Goal: Task Accomplishment & Management: Manage account settings

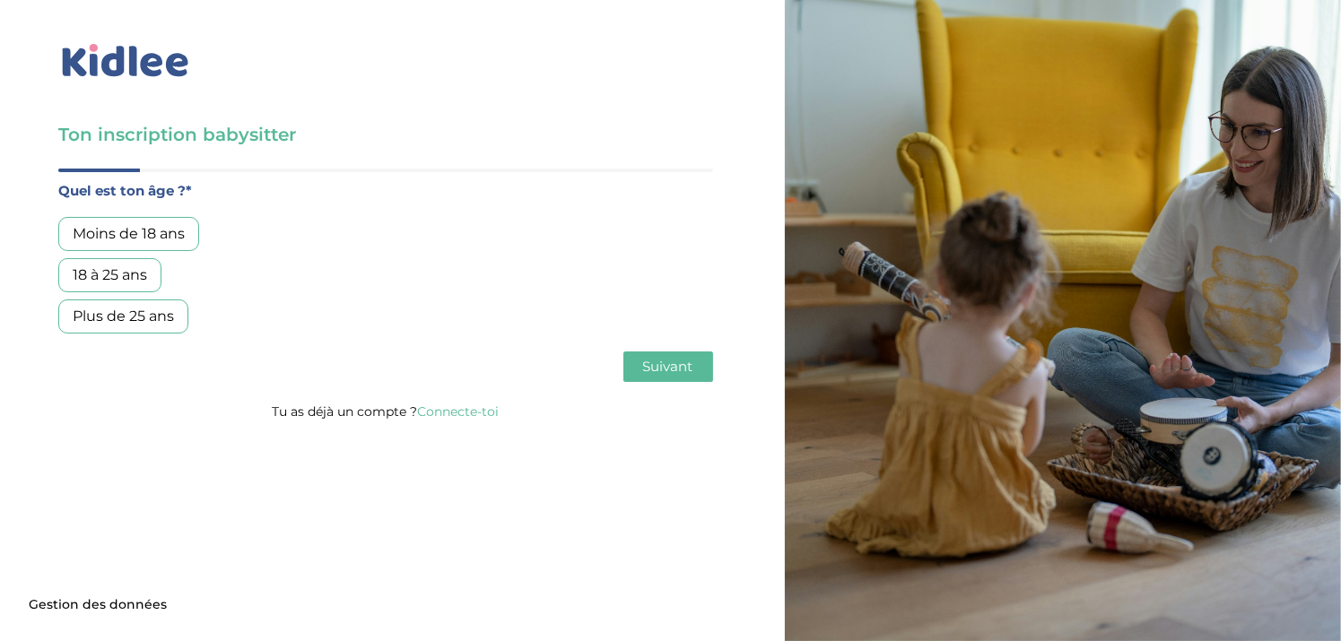
click at [133, 316] on div "Plus de 25 ans" at bounding box center [123, 317] width 130 height 34
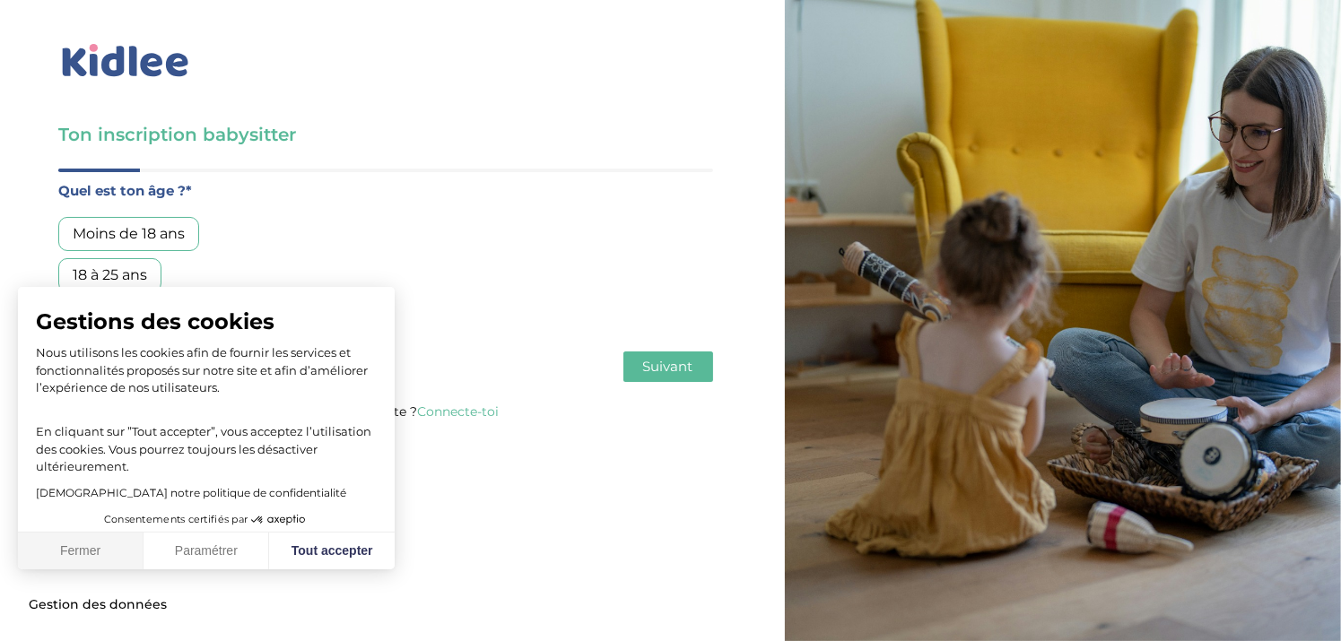
click at [92, 548] on button "Fermer" at bounding box center [81, 552] width 126 height 38
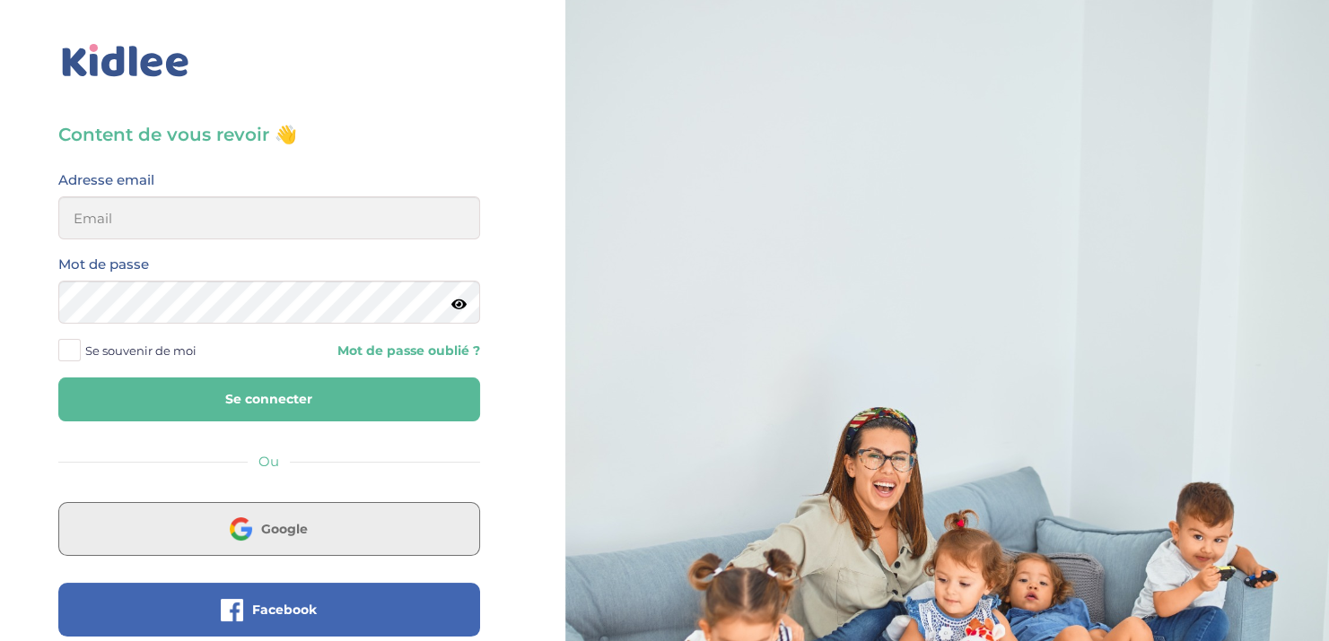
click at [290, 537] on span "Google" at bounding box center [284, 529] width 47 height 18
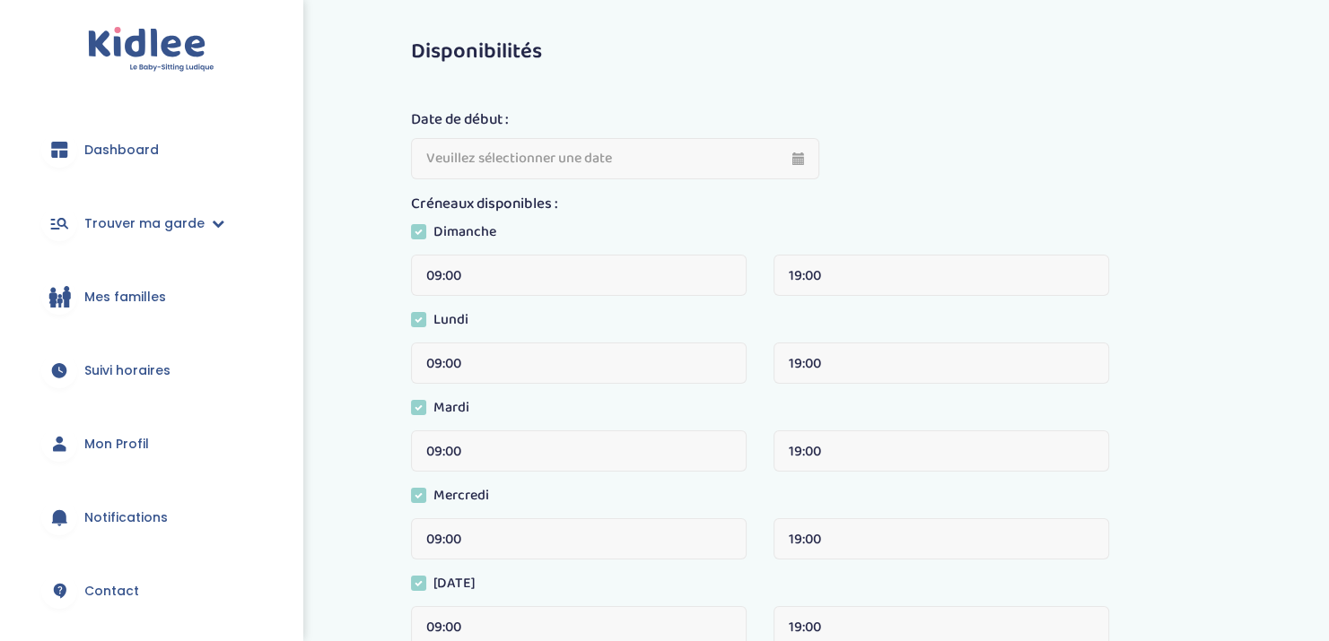
click at [148, 295] on span "Mes familles" at bounding box center [125, 297] width 82 height 19
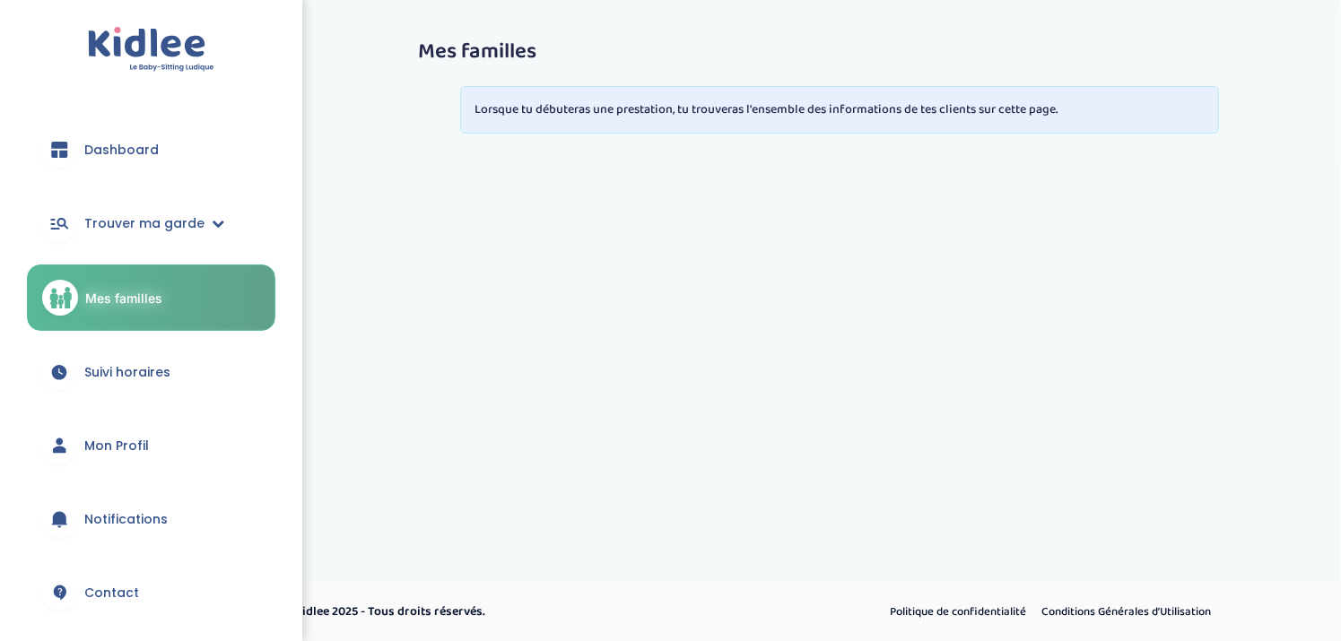
click at [114, 518] on span "Notifications" at bounding box center [125, 519] width 83 height 19
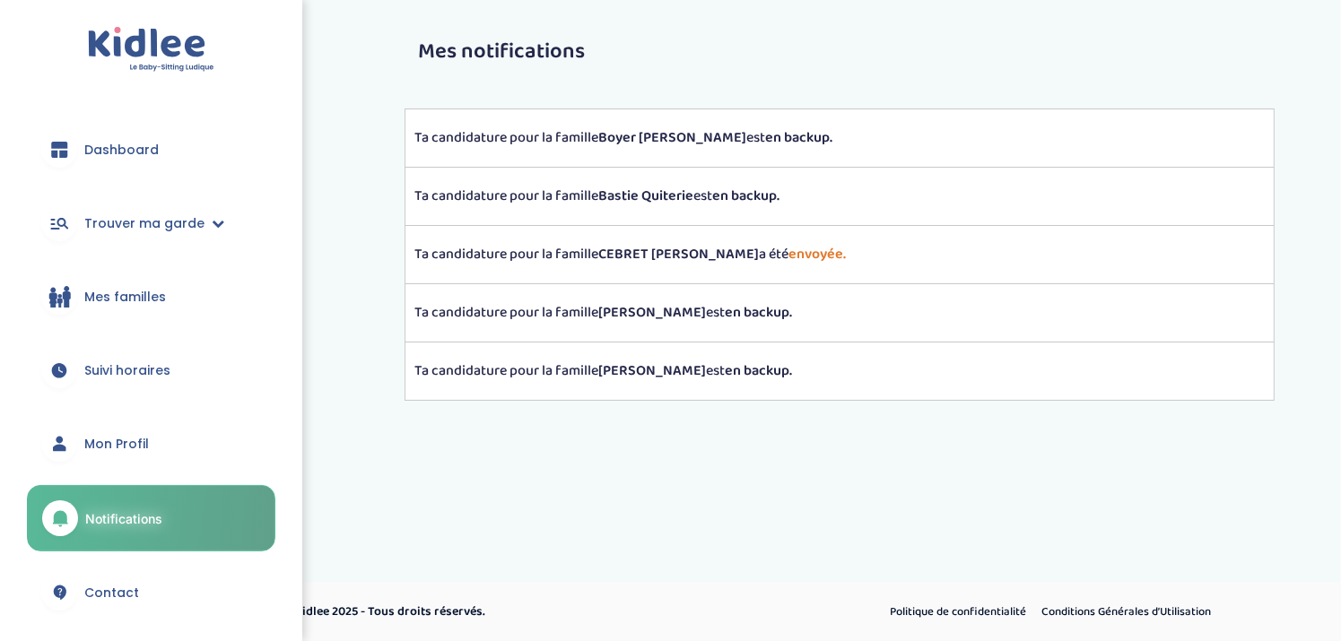
click at [495, 247] on p "Ta candidature pour la famille [PERSON_NAME] [PERSON_NAME] a été envoyée." at bounding box center [840, 255] width 851 height 22
click at [789, 253] on strong "envoyée." at bounding box center [817, 254] width 57 height 22
click at [688, 257] on strong "CEBRET [PERSON_NAME]" at bounding box center [678, 254] width 161 height 22
click at [113, 304] on span "Mes familles" at bounding box center [125, 297] width 82 height 19
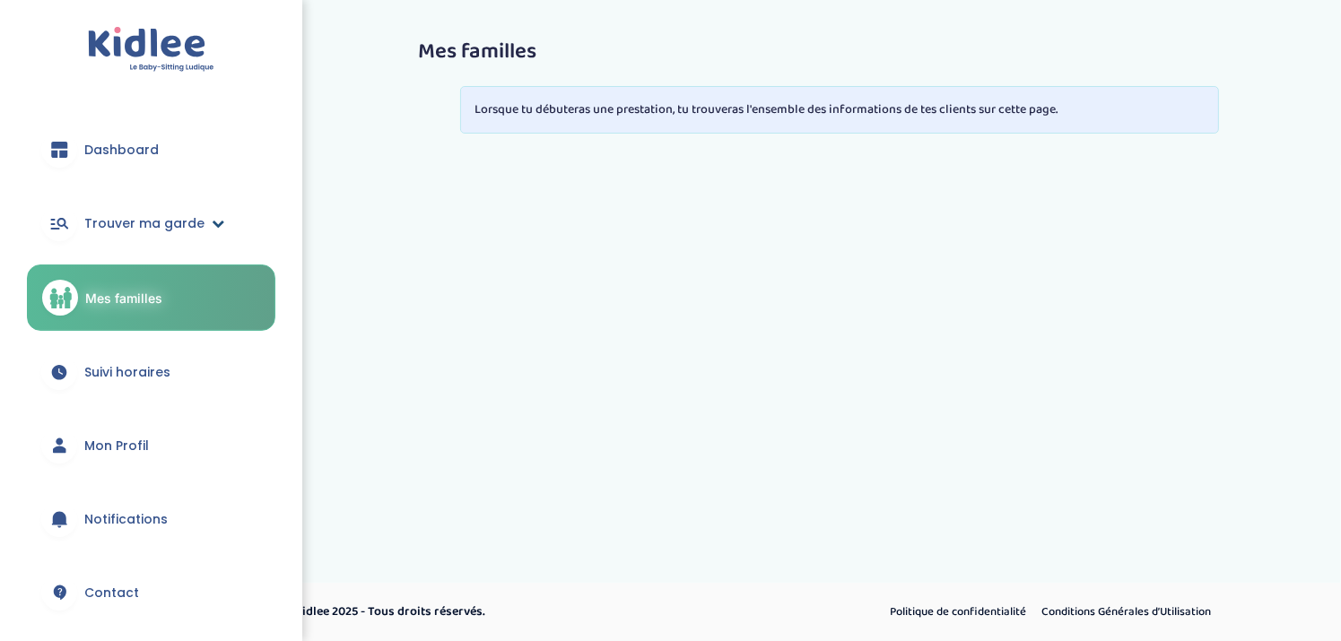
click at [135, 236] on link "Trouver ma garde" at bounding box center [151, 223] width 249 height 65
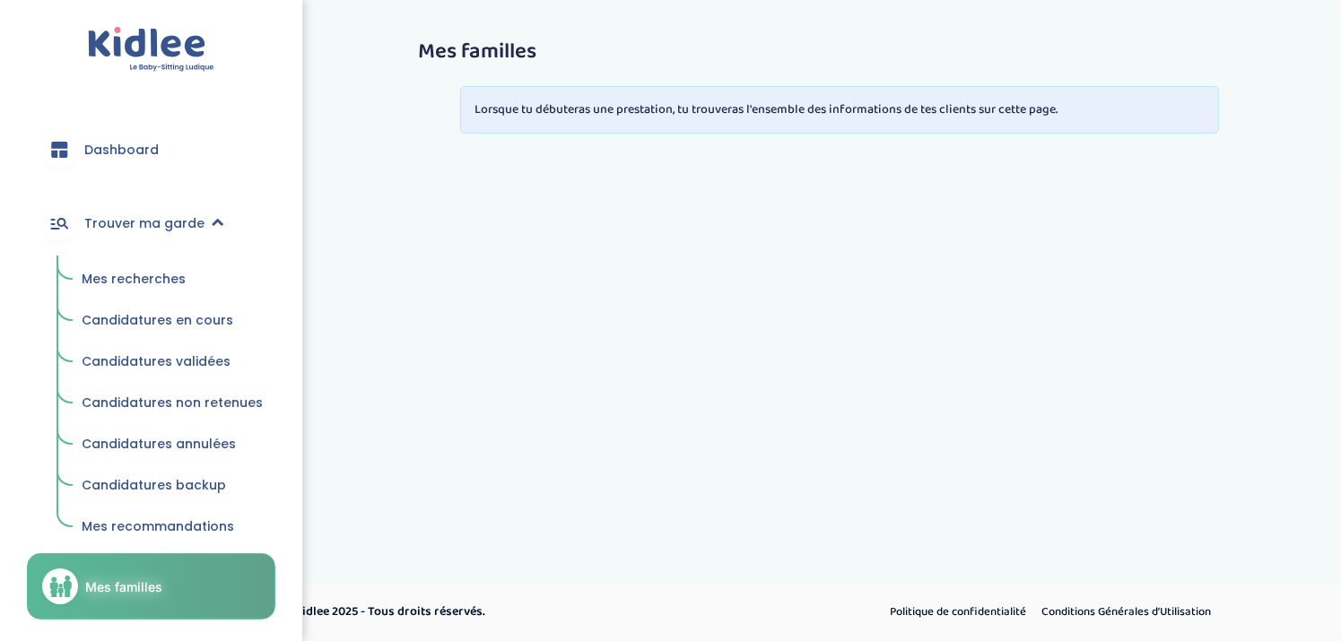
click at [144, 275] on span "Mes recherches" at bounding box center [134, 279] width 104 height 18
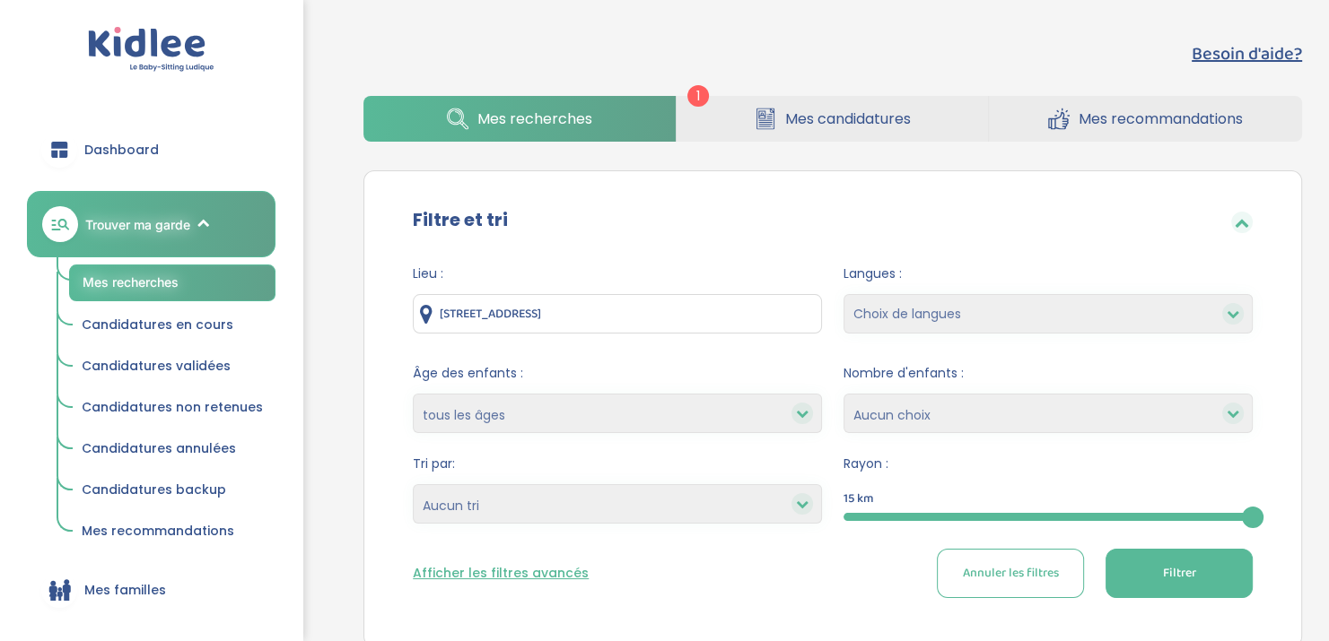
click at [1034, 566] on span "Annuler les filtres" at bounding box center [1010, 573] width 96 height 19
click at [846, 124] on span "Mes candidatures" at bounding box center [848, 119] width 126 height 22
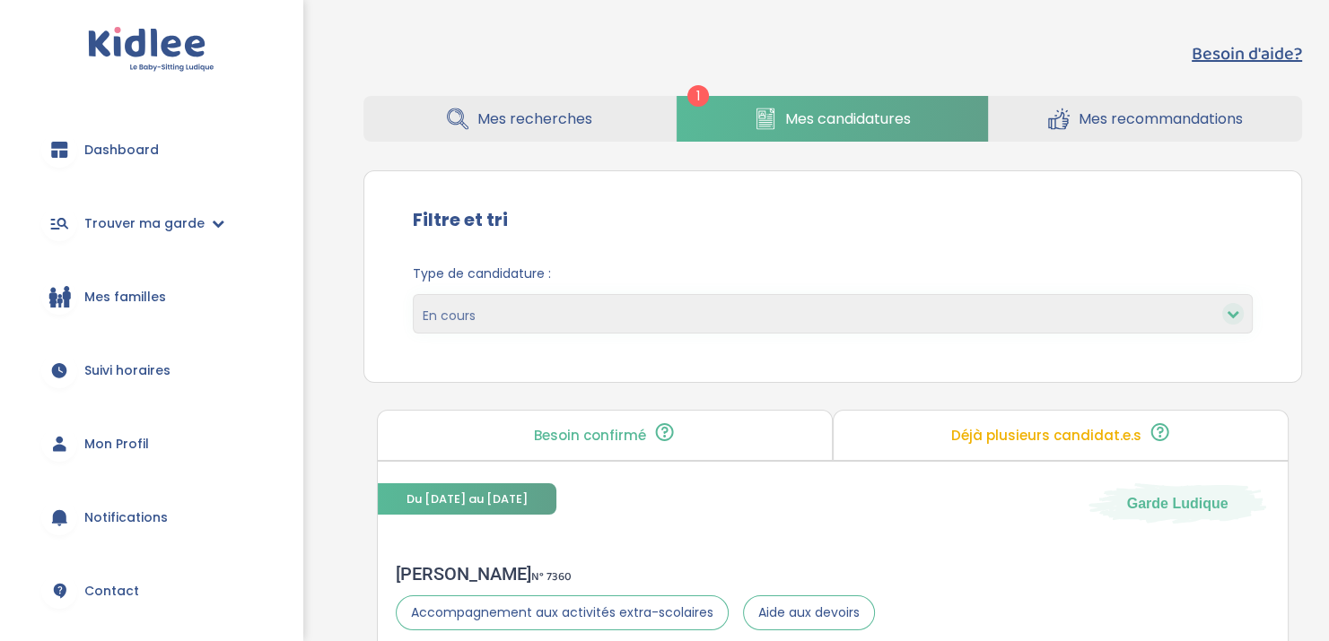
click at [505, 322] on select "En cours Validées Non retenues Annulées Backup" at bounding box center [833, 313] width 840 height 39
click at [1324, 210] on div "Besoin d'aide? 1 Mes recherches Mes candidatures Mes recommandations Besoin d'a…" at bounding box center [832, 225] width 992 height 397
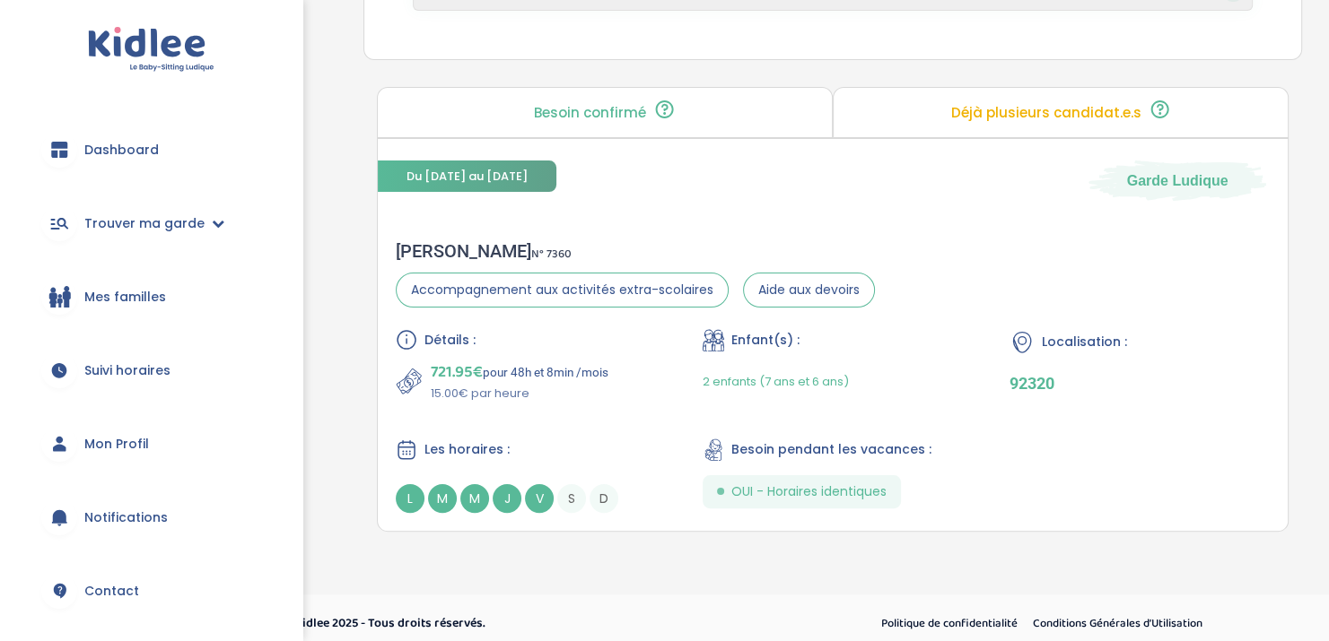
scroll to position [334, 0]
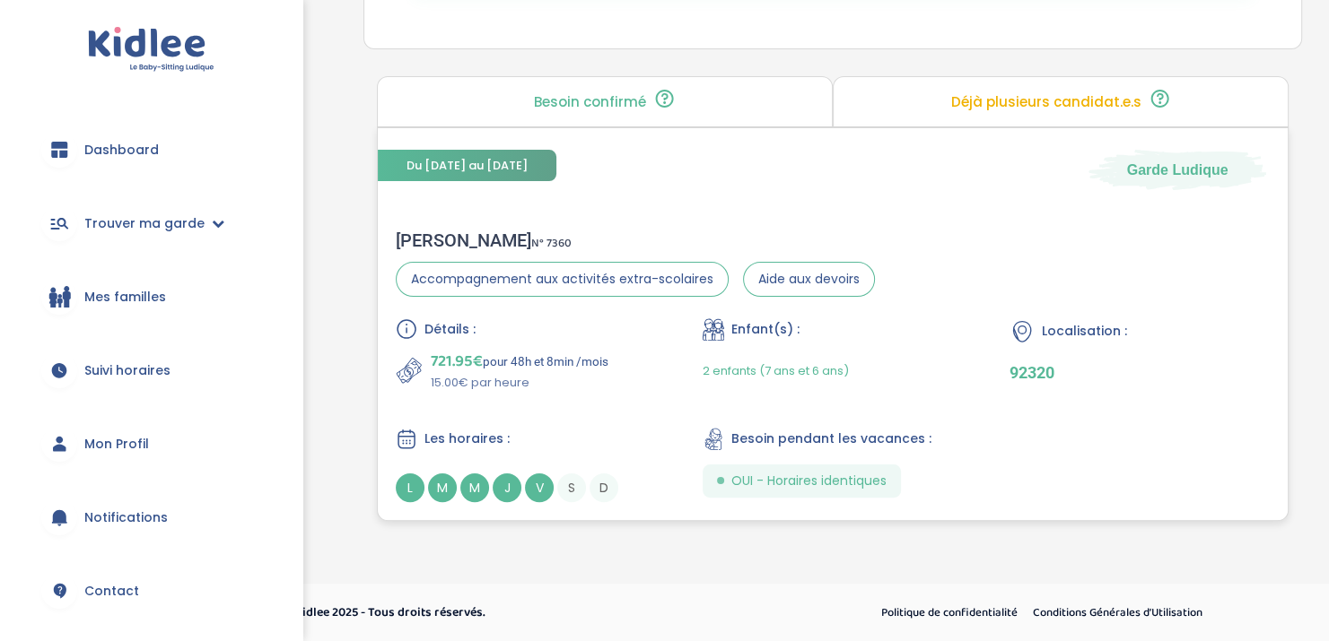
click at [405, 484] on span "L" at bounding box center [410, 488] width 29 height 29
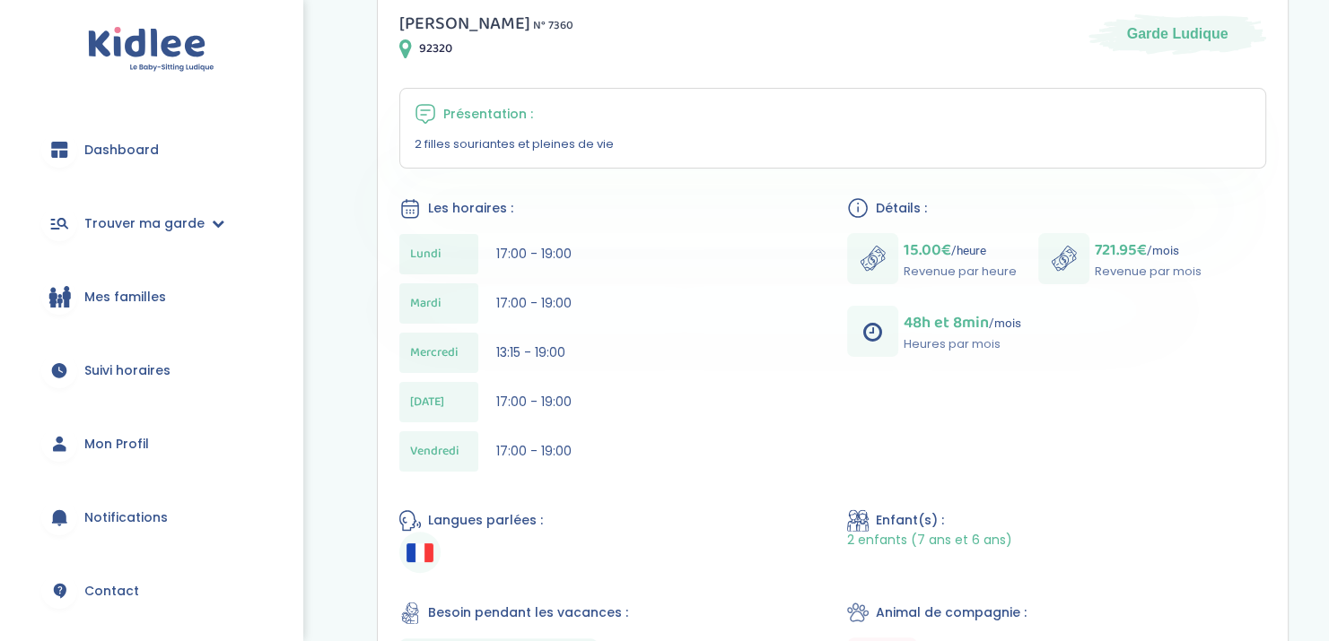
scroll to position [222, 0]
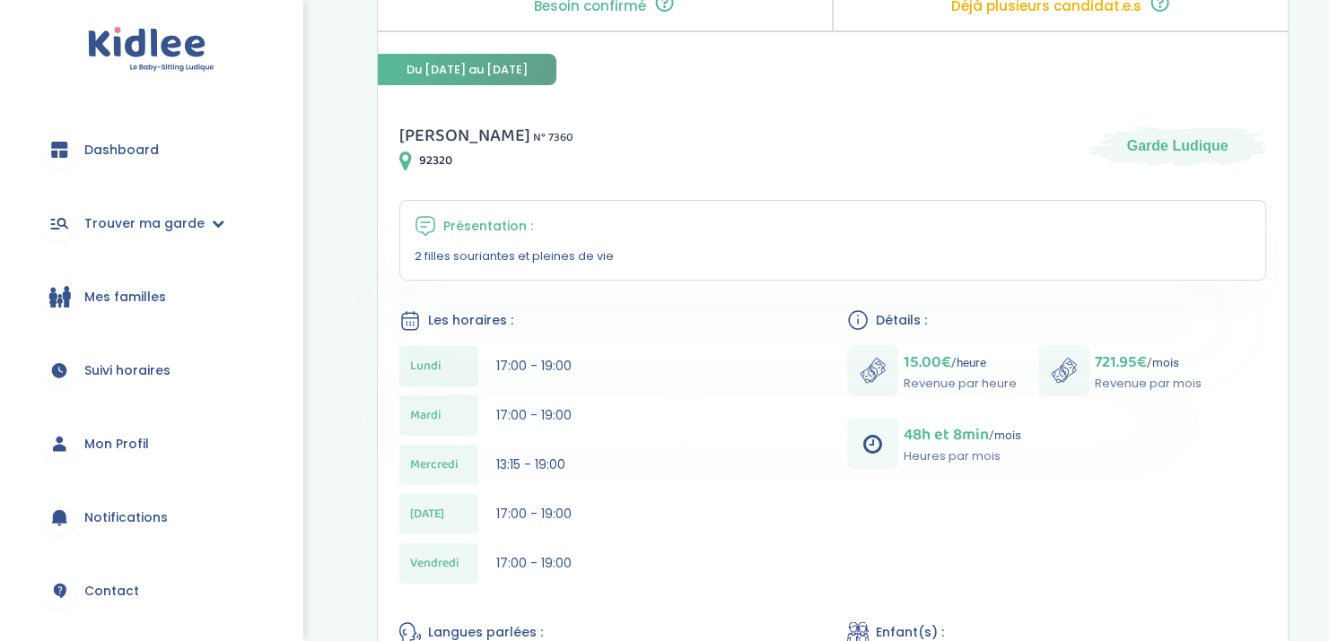
click at [671, 453] on div "[DATE] 13:15 - 19:00" at bounding box center [608, 465] width 419 height 40
click at [686, 393] on div "[DATE] 17:00 - 19:00 [DATE] 17:00 - 19:00 [DATE] 13:15 - 19:00 [DATE] 17:00 - 1…" at bounding box center [608, 469] width 419 height 247
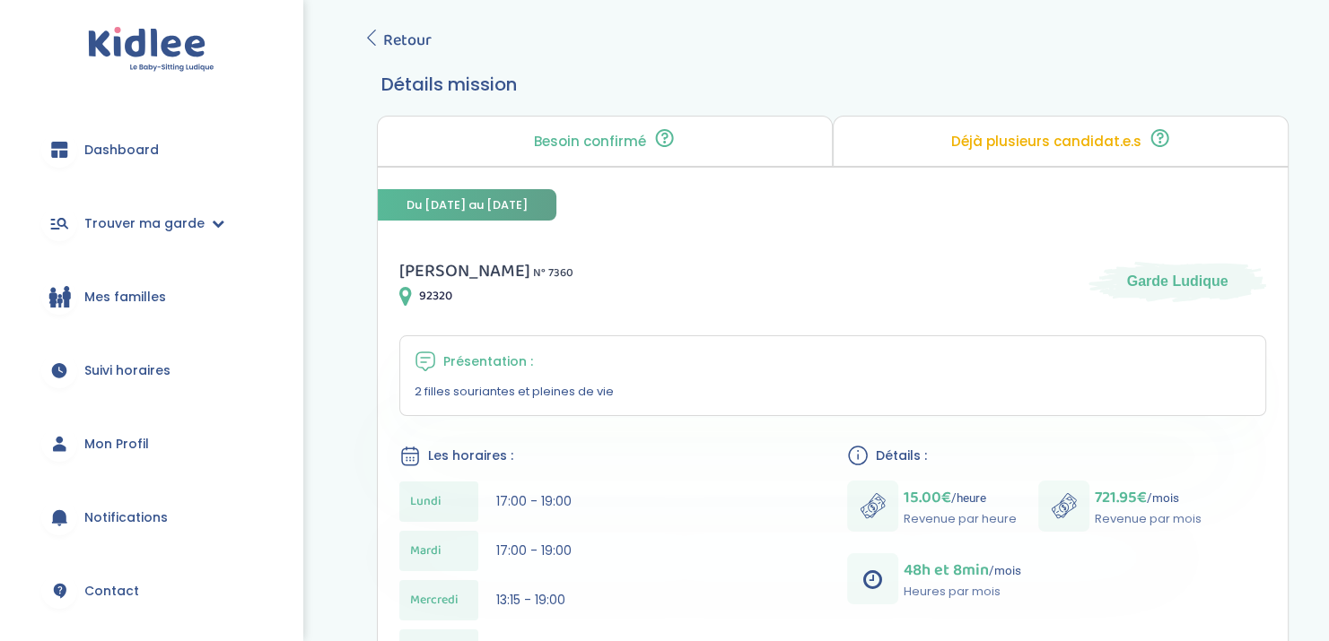
scroll to position [108, 0]
